Goal: Information Seeking & Learning: Learn about a topic

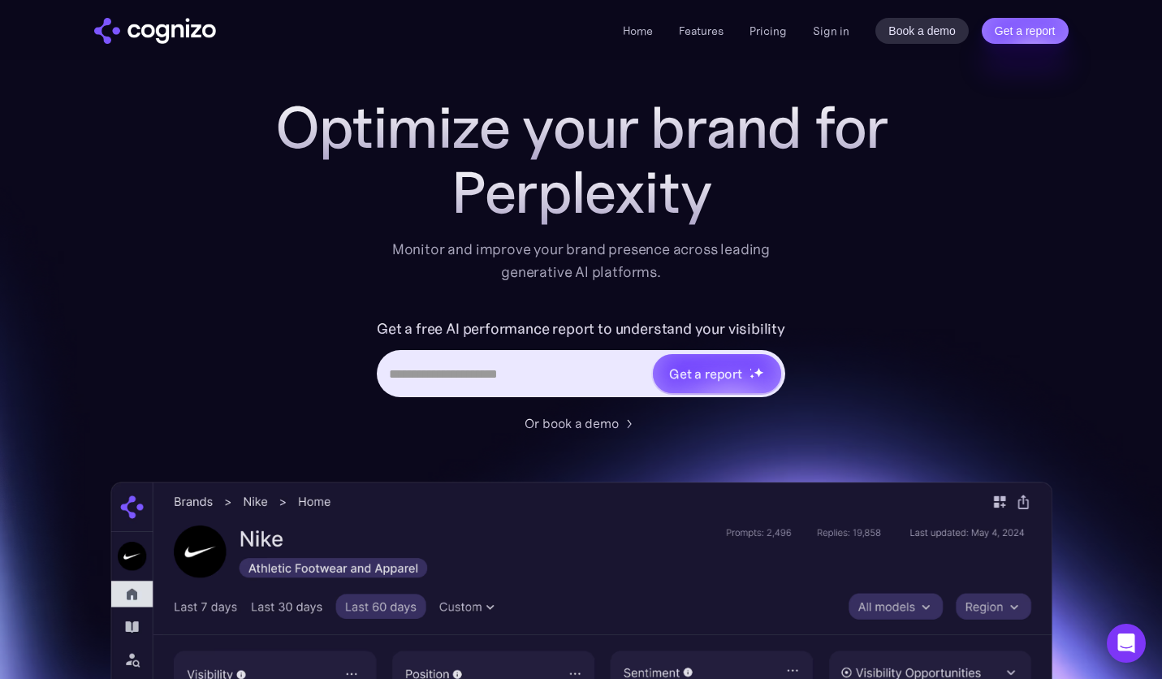
scroll to position [29, 0]
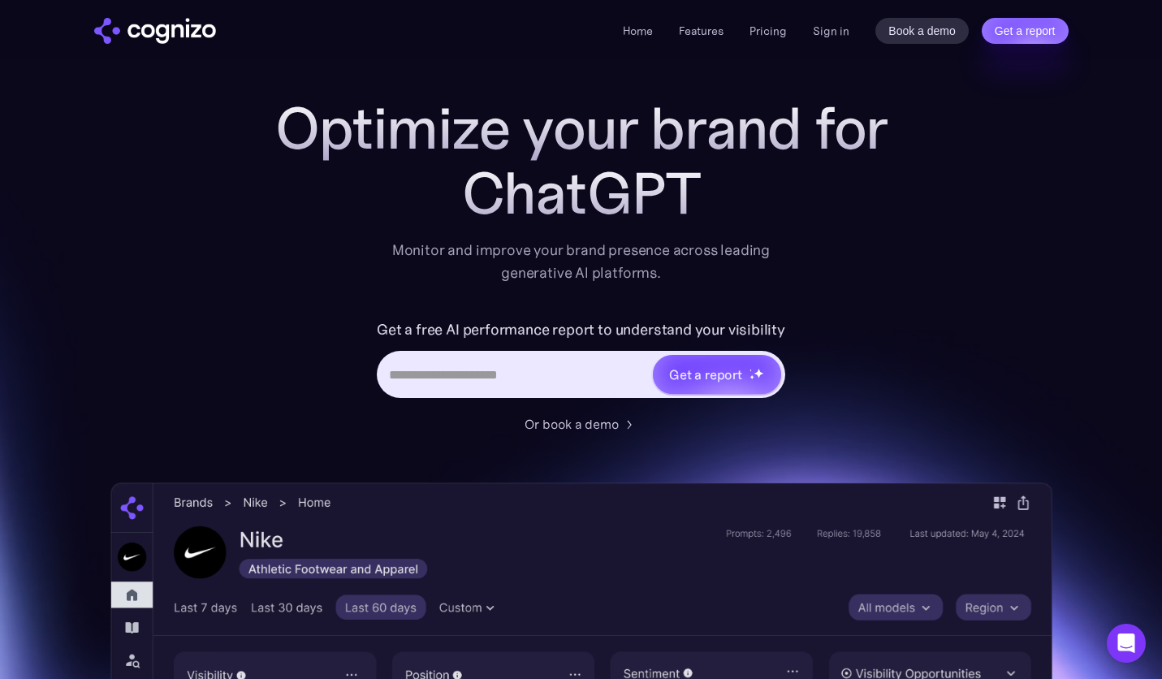
click at [158, 29] on img "home" at bounding box center [155, 31] width 122 height 26
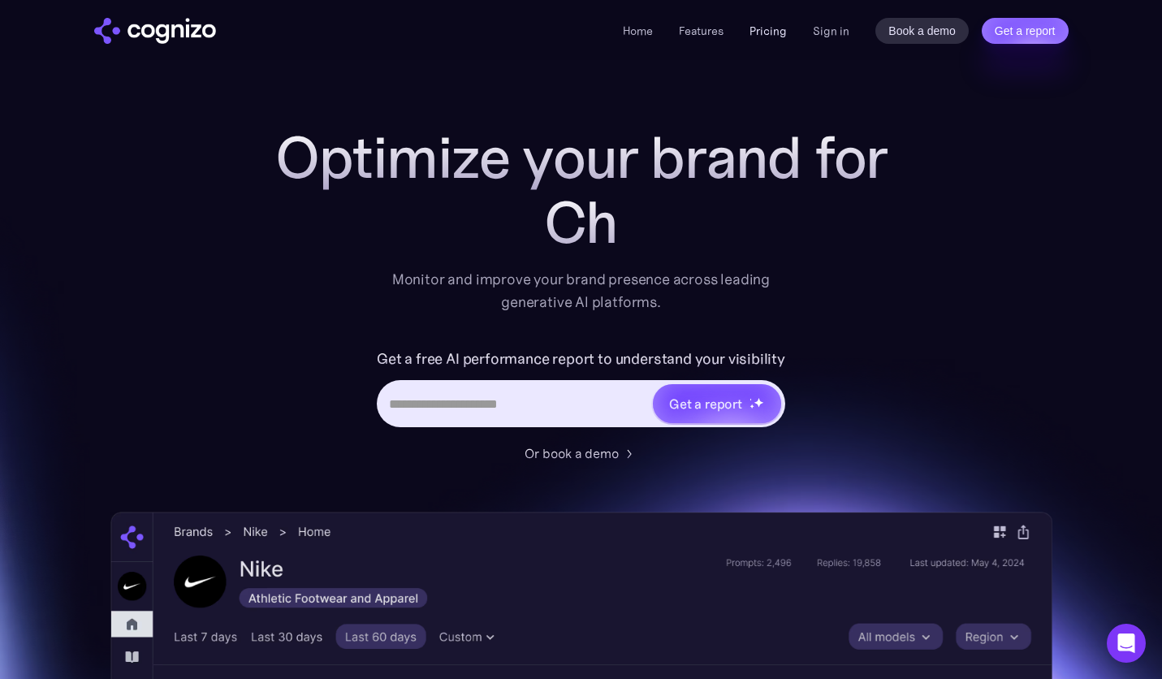
click at [773, 28] on link "Pricing" at bounding box center [768, 31] width 37 height 15
click at [704, 32] on link "Features" at bounding box center [701, 31] width 45 height 15
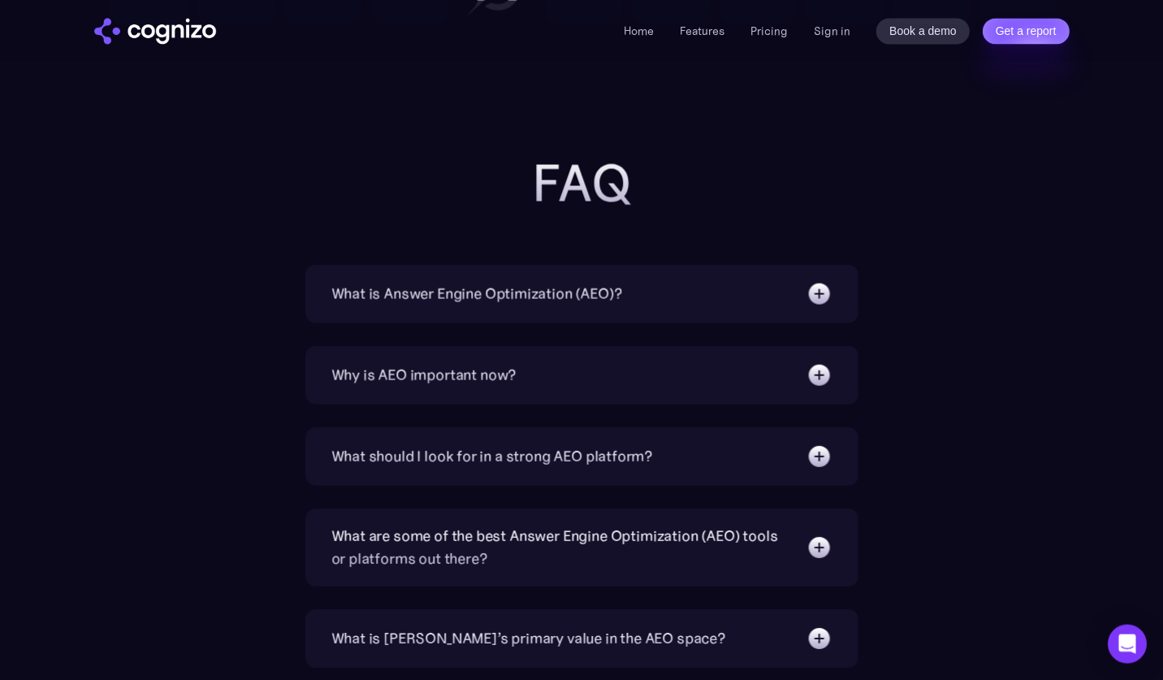
scroll to position [5082, 0]
